Goal: Task Accomplishment & Management: Complete application form

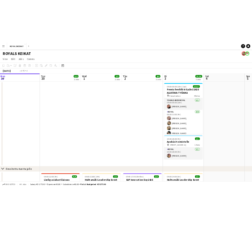
scroll to position [0, 240]
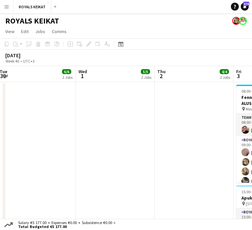
click at [174, 108] on app-date-cell at bounding box center [194, 163] width 79 height 162
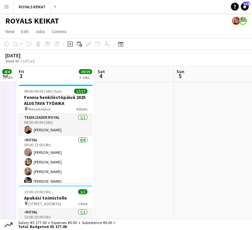
scroll to position [0, 141]
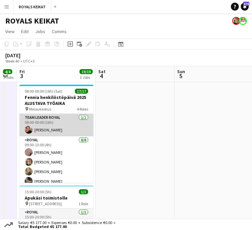
click at [42, 130] on app-card-role "Team Leader Royal [DATE] 08:00-00:00 (16h) [PERSON_NAME]" at bounding box center [56, 125] width 74 height 22
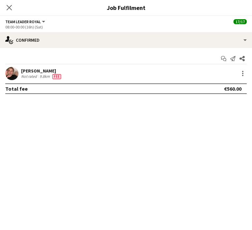
click at [36, 74] on div "Not rated" at bounding box center [29, 76] width 17 height 5
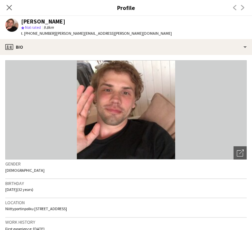
click at [63, 32] on span "| [PERSON_NAME][EMAIL_ADDRESS][PERSON_NAME][DOMAIN_NAME]" at bounding box center [113, 33] width 117 height 5
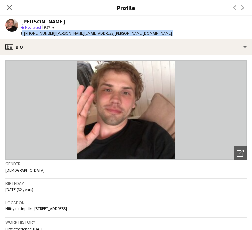
click at [63, 32] on span "| [PERSON_NAME][EMAIL_ADDRESS][PERSON_NAME][DOMAIN_NAME]" at bounding box center [113, 33] width 117 height 5
copy app-crew-profile "t. [PHONE_NUMBER] | [PERSON_NAME][EMAIL_ADDRESS][PERSON_NAME][DOMAIN_NAME] prof…"
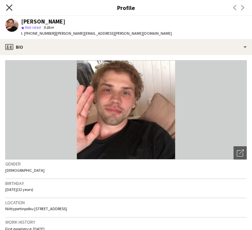
click at [9, 8] on icon at bounding box center [9, 7] width 6 height 6
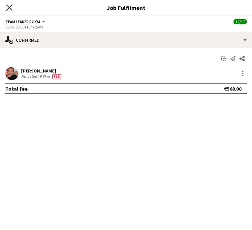
click at [9, 6] on icon "Close pop-in" at bounding box center [9, 7] width 6 height 6
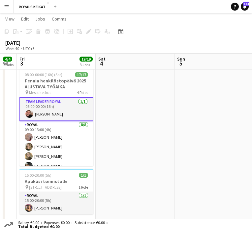
scroll to position [0, 0]
click at [42, 113] on app-card-role "Team Leader Royal [DATE] 08:00-00:00 (16h) [PERSON_NAME]" at bounding box center [56, 109] width 74 height 24
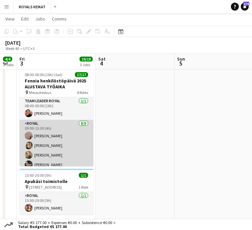
click at [42, 135] on app-card-role "Royal [DATE] 09:00-13:00 (4h) [PERSON_NAME] [PERSON_NAME] [PERSON_NAME] [PERSON…" at bounding box center [56, 164] width 74 height 89
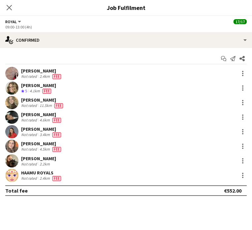
click at [32, 70] on div "[PERSON_NAME]" at bounding box center [41, 71] width 41 height 6
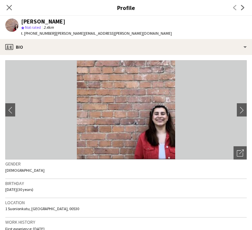
click at [71, 32] on span "| [PERSON_NAME][EMAIL_ADDRESS][PERSON_NAME][DOMAIN_NAME]" at bounding box center [113, 33] width 117 height 5
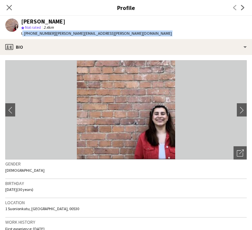
click at [71, 32] on span "| [PERSON_NAME][EMAIL_ADDRESS][PERSON_NAME][DOMAIN_NAME]" at bounding box center [113, 33] width 117 height 5
copy app-crew-profile "t. [PHONE_NUMBER] | [PERSON_NAME][EMAIL_ADDRESS][PERSON_NAME][DOMAIN_NAME] prof…"
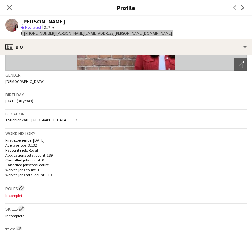
scroll to position [146, 0]
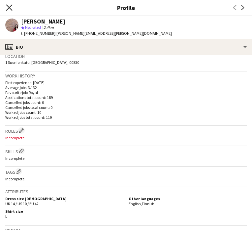
click at [8, 5] on icon "Close pop-in" at bounding box center [9, 7] width 6 height 6
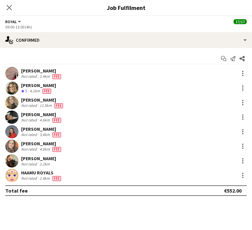
click at [29, 87] on div "[PERSON_NAME]" at bounding box center [38, 85] width 35 height 6
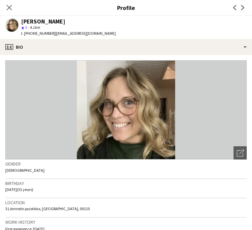
click at [68, 33] on span "| [EMAIL_ADDRESS][DOMAIN_NAME]" at bounding box center [85, 33] width 60 height 5
copy app-crew-profile "t. [PHONE_NUMBER] | [EMAIL_ADDRESS][DOMAIN_NAME] profile"
click at [7, 7] on icon "Close pop-in" at bounding box center [9, 7] width 6 height 6
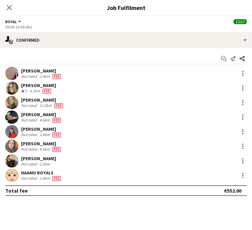
click at [36, 98] on div "[PERSON_NAME]" at bounding box center [42, 100] width 43 height 6
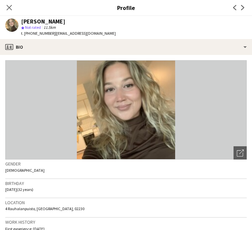
click at [65, 34] on span "| [EMAIL_ADDRESS][DOMAIN_NAME]" at bounding box center [85, 33] width 60 height 5
copy app-crew-profile "t. [PHONE_NUMBER] | [EMAIL_ADDRESS][DOMAIN_NAME] profile"
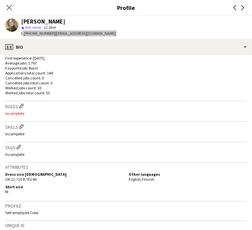
scroll to position [170, 0]
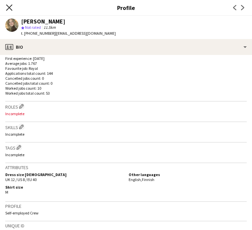
click at [9, 7] on icon "Close pop-in" at bounding box center [9, 7] width 6 height 6
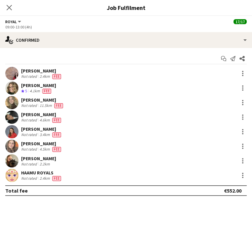
click at [33, 115] on div "[PERSON_NAME]" at bounding box center [41, 114] width 41 height 6
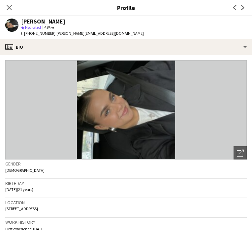
click at [79, 34] on span "| [PERSON_NAME][EMAIL_ADDRESS][DOMAIN_NAME]" at bounding box center [99, 33] width 89 height 5
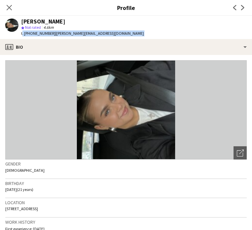
click at [79, 34] on span "| [PERSON_NAME][EMAIL_ADDRESS][DOMAIN_NAME]" at bounding box center [99, 33] width 89 height 5
copy app-crew-profile "t. [PHONE_NUMBER] | [PERSON_NAME][EMAIL_ADDRESS][DOMAIN_NAME] profile"
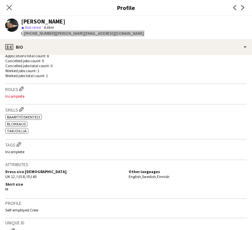
scroll to position [183, 0]
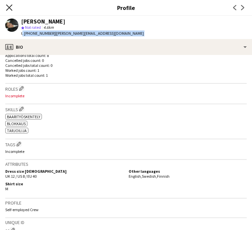
click at [9, 8] on icon "Close pop-in" at bounding box center [9, 7] width 6 height 6
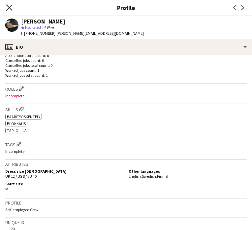
click at [9, 8] on icon "Close pop-in" at bounding box center [9, 7] width 5 height 5
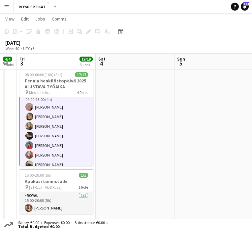
scroll to position [30, 0]
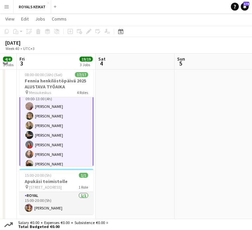
click at [41, 144] on app-card-role "Royal [DATE] 09:00-13:00 (4h) [PERSON_NAME] [PERSON_NAME] [PERSON_NAME] [PERSON…" at bounding box center [56, 134] width 74 height 91
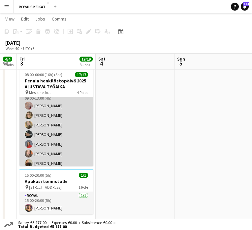
click at [42, 143] on app-card-role "Royal [DATE] 09:00-13:00 (4h) [PERSON_NAME] [PERSON_NAME] [PERSON_NAME] [PERSON…" at bounding box center [56, 133] width 74 height 89
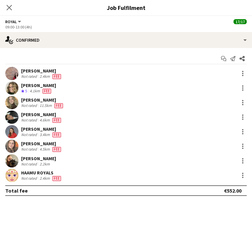
click at [34, 127] on div "[PERSON_NAME]" at bounding box center [41, 129] width 41 height 6
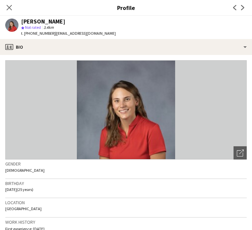
click at [73, 32] on span "| [EMAIL_ADDRESS][DOMAIN_NAME]" at bounding box center [85, 33] width 60 height 5
copy app-crew-profile "t. [PHONE_NUMBER] | [EMAIL_ADDRESS][DOMAIN_NAME] profile"
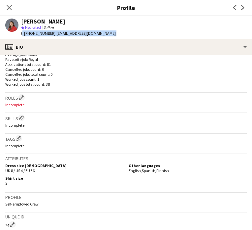
scroll to position [179, 0]
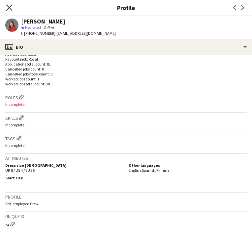
click at [9, 6] on icon "Close pop-in" at bounding box center [9, 7] width 6 height 6
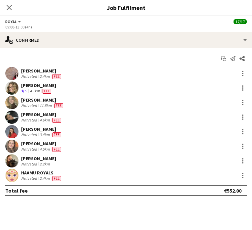
click at [30, 144] on div "[PERSON_NAME]" at bounding box center [41, 143] width 41 height 6
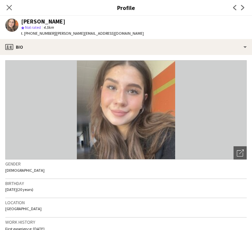
click at [62, 33] on span "| [PERSON_NAME][EMAIL_ADDRESS][DOMAIN_NAME]" at bounding box center [99, 33] width 89 height 5
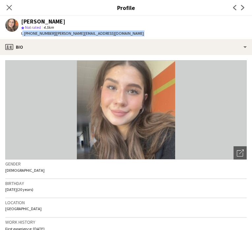
click at [62, 33] on span "| [PERSON_NAME][EMAIL_ADDRESS][DOMAIN_NAME]" at bounding box center [99, 33] width 89 height 5
copy app-crew-profile "t. [PHONE_NUMBER] | [PERSON_NAME][EMAIL_ADDRESS][DOMAIN_NAME] profile"
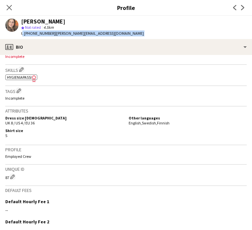
scroll to position [247, 0]
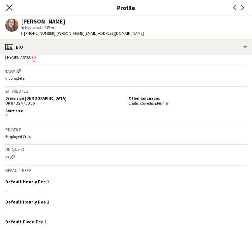
click at [9, 7] on icon "Close pop-in" at bounding box center [9, 7] width 6 height 6
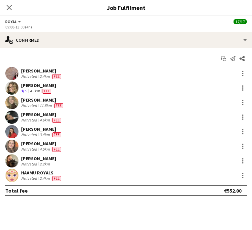
click at [34, 161] on div "Not rated" at bounding box center [29, 163] width 17 height 5
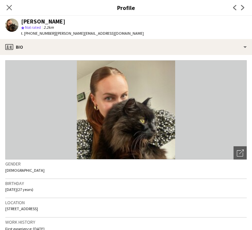
click at [67, 32] on span "| [EMAIL_ADDRESS][DOMAIN_NAME]" at bounding box center [99, 33] width 89 height 5
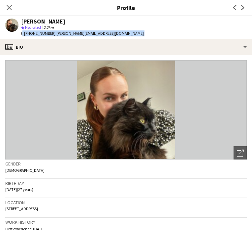
click at [67, 32] on span "| [EMAIL_ADDRESS][DOMAIN_NAME]" at bounding box center [99, 33] width 89 height 5
copy app-crew-profile "t. [PHONE_NUMBER] | [PERSON_NAME][EMAIL_ADDRESS][DOMAIN_NAME] profile"
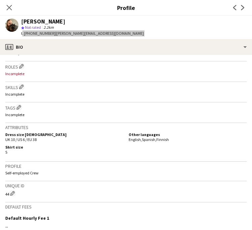
scroll to position [216, 0]
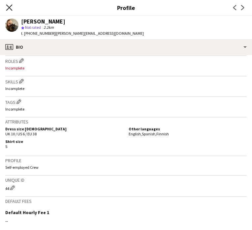
click at [8, 7] on icon "Close pop-in" at bounding box center [9, 7] width 6 height 6
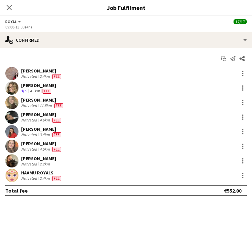
scroll to position [66, 0]
click at [10, 9] on icon "Close pop-in" at bounding box center [9, 7] width 6 height 6
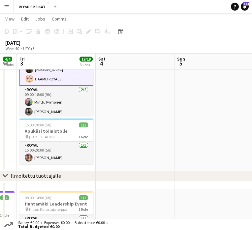
scroll to position [77, 0]
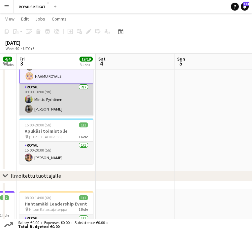
click at [45, 99] on app-card-role "Royal [DATE] 09:00-18:00 (9h) Minttu Pyrhönen [PERSON_NAME]" at bounding box center [56, 99] width 74 height 32
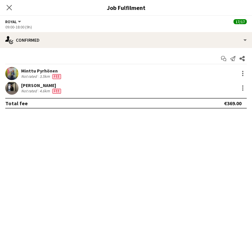
click at [43, 70] on div "Minttu Pyrhönen" at bounding box center [41, 71] width 41 height 6
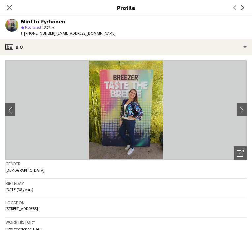
click at [81, 35] on span "| [EMAIL_ADDRESS][DOMAIN_NAME]" at bounding box center [85, 33] width 60 height 5
copy app-crew-profile "t. [PHONE_NUMBER] | [EMAIL_ADDRESS][DOMAIN_NAME] profile"
click at [9, 8] on icon at bounding box center [9, 7] width 6 height 6
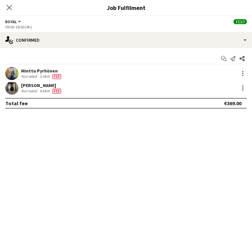
click at [31, 84] on div "[PERSON_NAME]" at bounding box center [41, 85] width 41 height 6
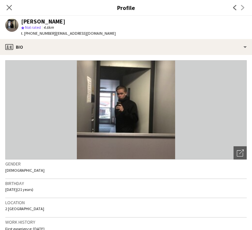
click at [64, 34] on span "| [EMAIL_ADDRESS][DOMAIN_NAME]" at bounding box center [85, 33] width 60 height 5
copy app-crew-profile "t. [PHONE_NUMBER] | [EMAIL_ADDRESS][DOMAIN_NAME] profile"
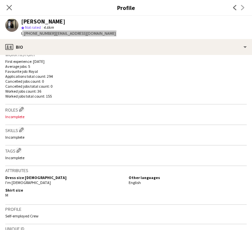
scroll to position [169, 0]
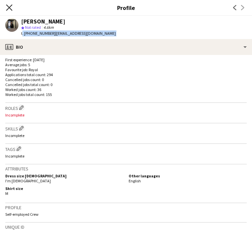
click at [9, 8] on icon at bounding box center [9, 7] width 6 height 6
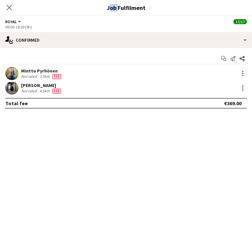
click at [9, 8] on icon at bounding box center [9, 7] width 5 height 5
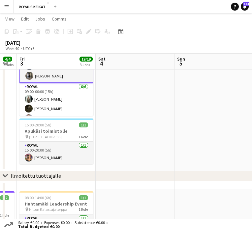
scroll to position [120, 0]
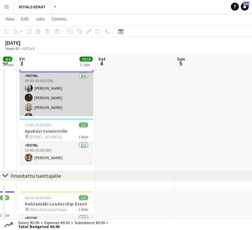
click at [49, 87] on app-card-role "Royal [DATE] 09:00-00:00 (15h) [PERSON_NAME] Nooa [PERSON_NAME] [PERSON_NAME] […" at bounding box center [56, 107] width 74 height 70
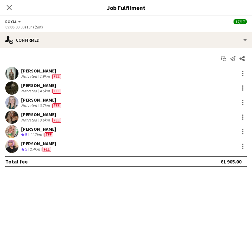
click at [39, 71] on div "[PERSON_NAME]" at bounding box center [41, 71] width 41 height 6
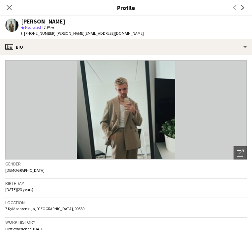
click at [73, 33] on span "| [PERSON_NAME][EMAIL_ADDRESS][DOMAIN_NAME]" at bounding box center [99, 33] width 89 height 5
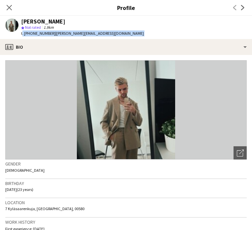
click at [73, 33] on span "| [PERSON_NAME][EMAIL_ADDRESS][DOMAIN_NAME]" at bounding box center [99, 33] width 89 height 5
click at [10, 7] on icon at bounding box center [9, 7] width 6 height 6
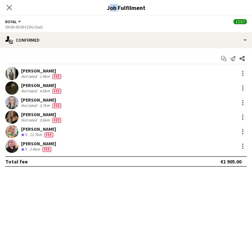
click at [10, 7] on icon at bounding box center [9, 7] width 5 height 5
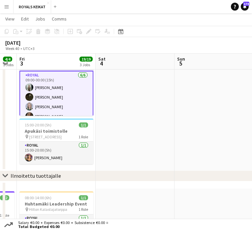
click at [43, 97] on app-card-role "Royal [DATE] 09:00-00:00 (15h) [PERSON_NAME] Nooa [PERSON_NAME] [PERSON_NAME] […" at bounding box center [56, 107] width 74 height 72
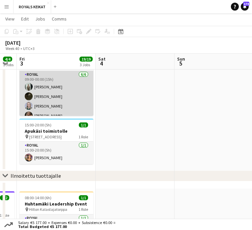
click at [41, 96] on app-card-role "Royal [DATE] 09:00-00:00 (15h) [PERSON_NAME] Nooa [PERSON_NAME] [PERSON_NAME] […" at bounding box center [56, 106] width 74 height 70
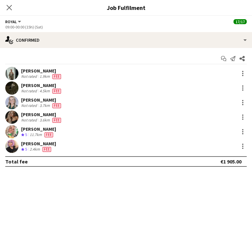
click at [31, 90] on div "Not rated" at bounding box center [29, 90] width 17 height 5
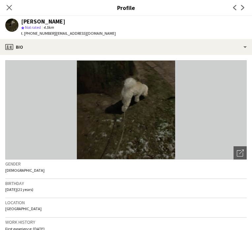
click at [59, 33] on span "| [EMAIL_ADDRESS][DOMAIN_NAME]" at bounding box center [85, 33] width 60 height 5
click at [9, 9] on icon at bounding box center [9, 7] width 6 height 6
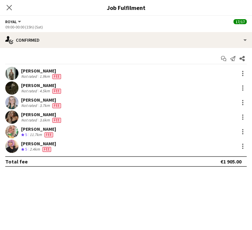
click at [30, 100] on div "[PERSON_NAME]" at bounding box center [41, 100] width 41 height 6
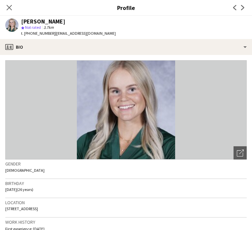
click at [83, 33] on span "| [EMAIL_ADDRESS][DOMAIN_NAME]" at bounding box center [85, 33] width 60 height 5
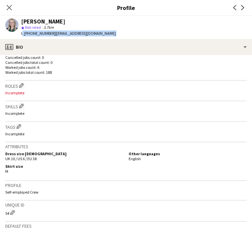
scroll to position [194, 0]
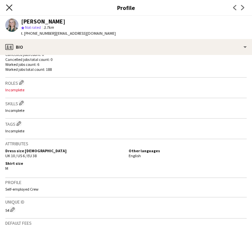
click at [9, 7] on icon at bounding box center [9, 7] width 6 height 6
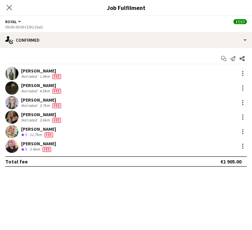
click at [36, 112] on div "[PERSON_NAME]" at bounding box center [41, 114] width 41 height 6
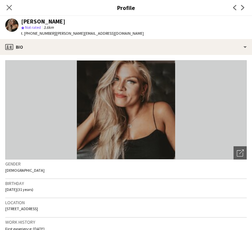
click at [65, 30] on div "star Not rated 3.6km" at bounding box center [82, 27] width 123 height 6
click at [65, 33] on span "| [PERSON_NAME][EMAIL_ADDRESS][DOMAIN_NAME]" at bounding box center [99, 33] width 89 height 5
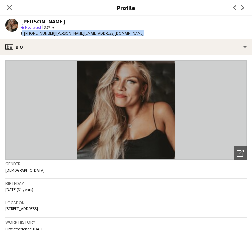
click at [65, 33] on span "| [PERSON_NAME][EMAIL_ADDRESS][DOMAIN_NAME]" at bounding box center [99, 33] width 89 height 5
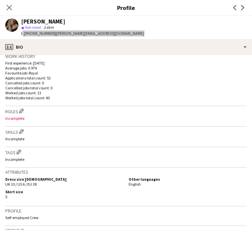
scroll to position [167, 0]
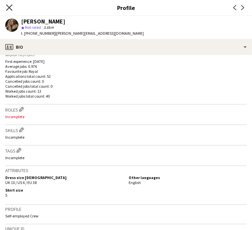
click at [9, 6] on icon "Close pop-in" at bounding box center [9, 7] width 6 height 6
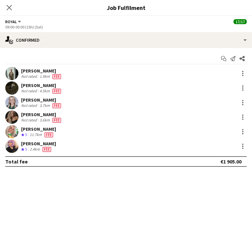
click at [29, 132] on div "11.7km" at bounding box center [35, 135] width 15 height 6
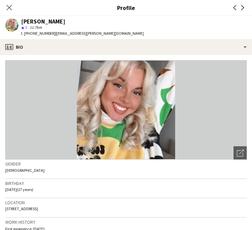
click at [72, 33] on span "| [EMAIL_ADDRESS][PERSON_NAME][DOMAIN_NAME]" at bounding box center [99, 33] width 89 height 5
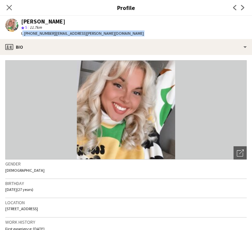
click at [72, 33] on span "| [EMAIL_ADDRESS][PERSON_NAME][DOMAIN_NAME]" at bounding box center [99, 33] width 89 height 5
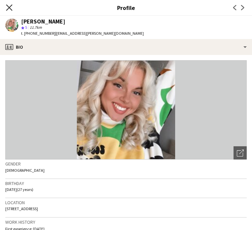
click at [10, 7] on icon at bounding box center [9, 7] width 6 height 6
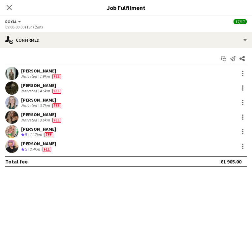
click at [33, 146] on div "2.4km" at bounding box center [34, 149] width 13 height 6
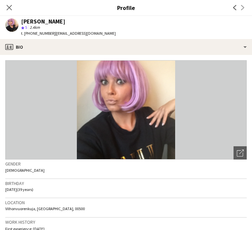
click at [85, 35] on span "| [EMAIL_ADDRESS][DOMAIN_NAME]" at bounding box center [85, 33] width 60 height 5
click at [9, 8] on icon at bounding box center [9, 7] width 6 height 6
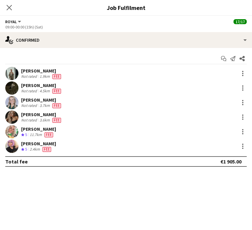
click at [9, 8] on icon at bounding box center [9, 7] width 5 height 5
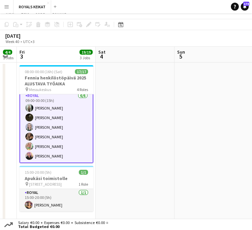
scroll to position [25, 0]
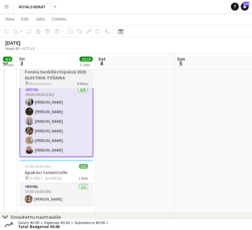
click at [41, 73] on h3 "Fennia henkilöstöpäivä 2025 ALUSTAVA TYÖAIKA" at bounding box center [56, 75] width 74 height 12
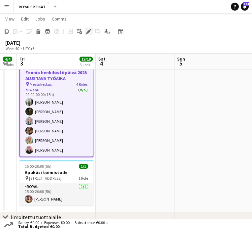
click at [85, 29] on div "Edit" at bounding box center [89, 31] width 8 height 8
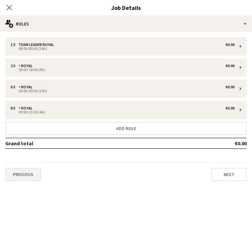
click at [25, 172] on button "Previous" at bounding box center [23, 173] width 36 height 13
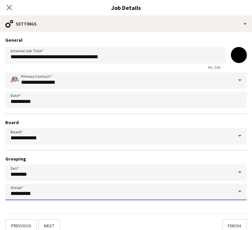
click at [47, 198] on input "**********" at bounding box center [126, 191] width 242 height 17
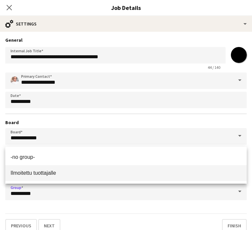
click at [47, 166] on mat-option "Ilmoitettu tuottajalle" at bounding box center [126, 173] width 242 height 16
type input "**********"
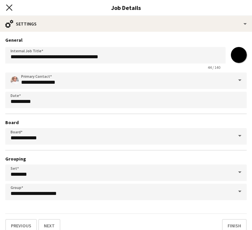
click at [9, 10] on icon "Close pop-in" at bounding box center [9, 7] width 6 height 6
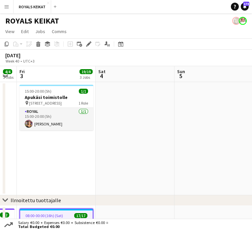
scroll to position [0, 0]
click at [112, 120] on app-date-cell at bounding box center [135, 138] width 79 height 113
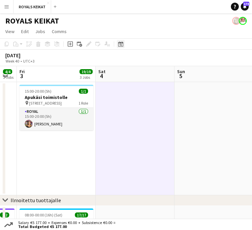
click at [121, 46] on icon "Date picker" at bounding box center [120, 43] width 5 height 5
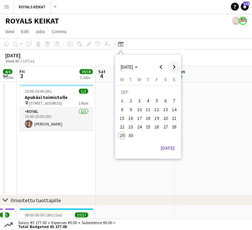
click at [170, 65] on span "Next month" at bounding box center [174, 66] width 13 height 13
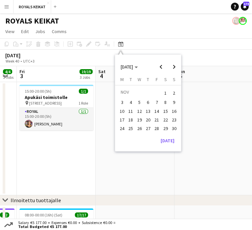
click at [131, 101] on span "4" at bounding box center [131, 102] width 8 height 8
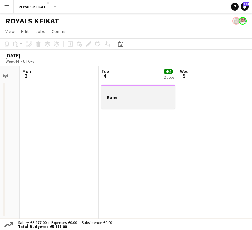
click at [132, 101] on div at bounding box center [138, 102] width 74 height 5
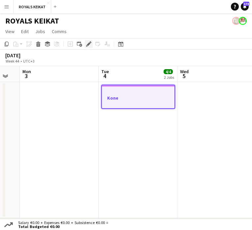
click at [89, 45] on icon "Edit" at bounding box center [88, 43] width 5 height 5
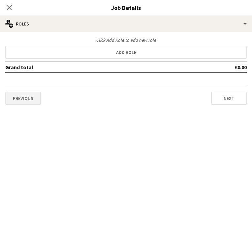
click at [28, 94] on button "Previous" at bounding box center [23, 97] width 36 height 13
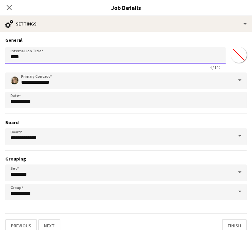
click at [39, 60] on input "****" at bounding box center [115, 55] width 221 height 17
type input "**********"
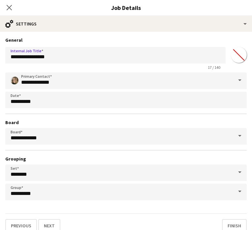
click at [243, 51] on input "*******" at bounding box center [239, 55] width 24 height 24
type input "*******"
click at [49, 222] on button "Next" at bounding box center [49, 225] width 22 height 13
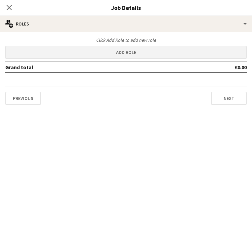
click at [90, 50] on button "Add role" at bounding box center [126, 52] width 242 height 13
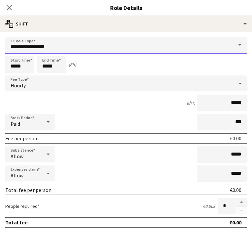
click at [49, 48] on input "**********" at bounding box center [126, 45] width 242 height 17
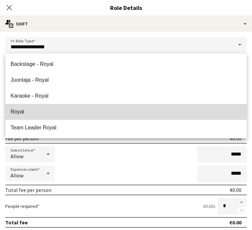
click at [24, 109] on span "Royal" at bounding box center [126, 111] width 231 height 6
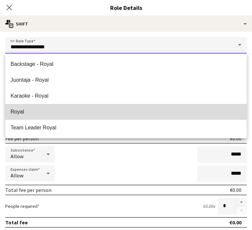
type input "*****"
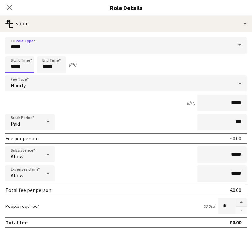
click at [15, 65] on input "*****" at bounding box center [19, 64] width 29 height 17
click at [13, 53] on div at bounding box center [13, 53] width 13 height 7
type input "*****"
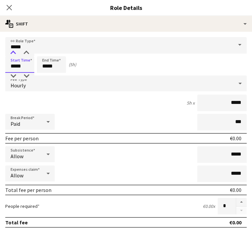
click at [13, 53] on div at bounding box center [13, 53] width 13 height 7
click at [48, 67] on input "*****" at bounding box center [51, 64] width 29 height 17
click at [46, 53] on div at bounding box center [44, 53] width 13 height 7
type input "*****"
click at [46, 53] on div at bounding box center [44, 53] width 13 height 7
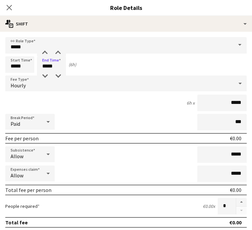
click at [30, 122] on div "Paid" at bounding box center [23, 122] width 36 height 16
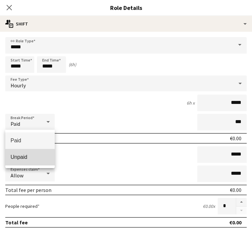
click at [34, 163] on mat-option "Unpaid" at bounding box center [30, 157] width 50 height 17
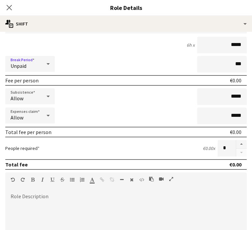
scroll to position [66, 0]
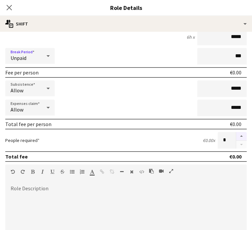
click at [246, 137] on button "button" at bounding box center [241, 136] width 11 height 9
type input "*"
click at [176, 208] on div at bounding box center [126, 225] width 242 height 79
paste div
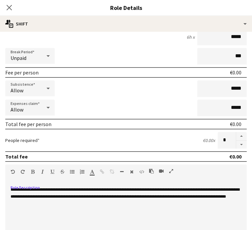
click at [121, 190] on span "**********" at bounding box center [125, 192] width 229 height 11
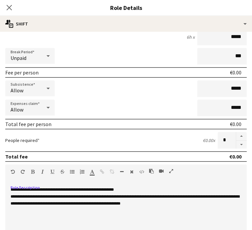
click at [110, 196] on span "**********" at bounding box center [125, 199] width 229 height 11
click at [10, 7] on icon at bounding box center [9, 7] width 6 height 6
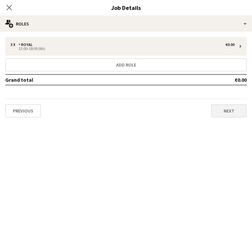
click at [235, 108] on button "Next" at bounding box center [229, 110] width 36 height 13
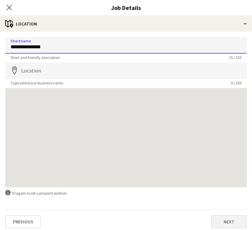
type input "**********"
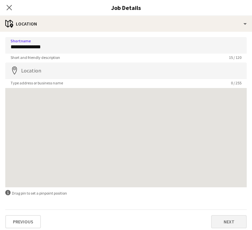
click at [231, 222] on button "Next" at bounding box center [229, 221] width 36 height 13
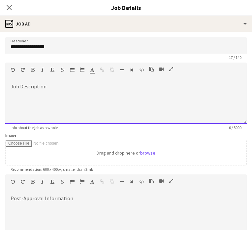
click at [59, 93] on div at bounding box center [126, 104] width 242 height 40
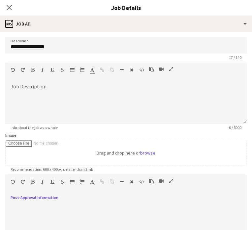
click at [17, 214] on div at bounding box center [126, 216] width 242 height 40
paste div
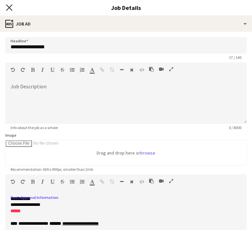
click at [7, 5] on icon at bounding box center [9, 7] width 6 height 6
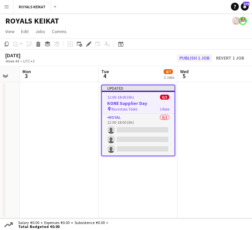
click at [196, 56] on button "Publish 1 job" at bounding box center [194, 57] width 35 height 7
